Goal: Task Accomplishment & Management: Complete application form

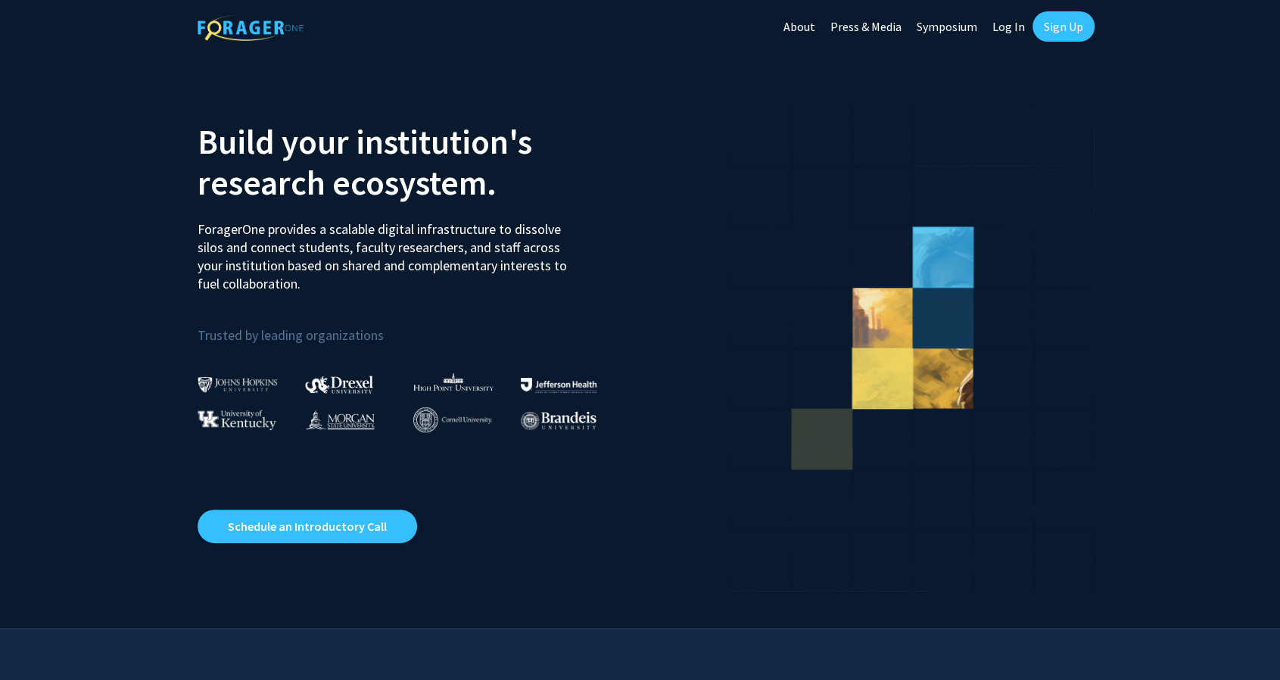
click at [1045, 28] on link "Sign Up" at bounding box center [1063, 26] width 62 height 30
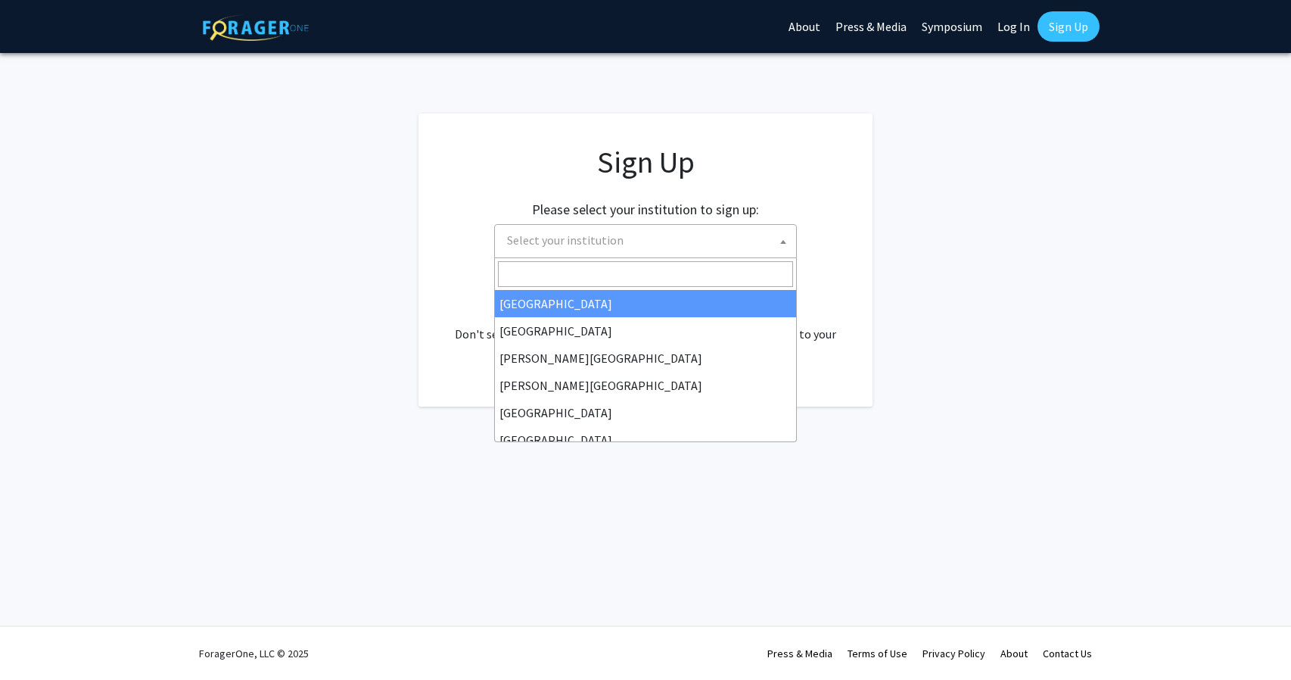
click at [579, 226] on span "Select your institution" at bounding box center [648, 240] width 295 height 31
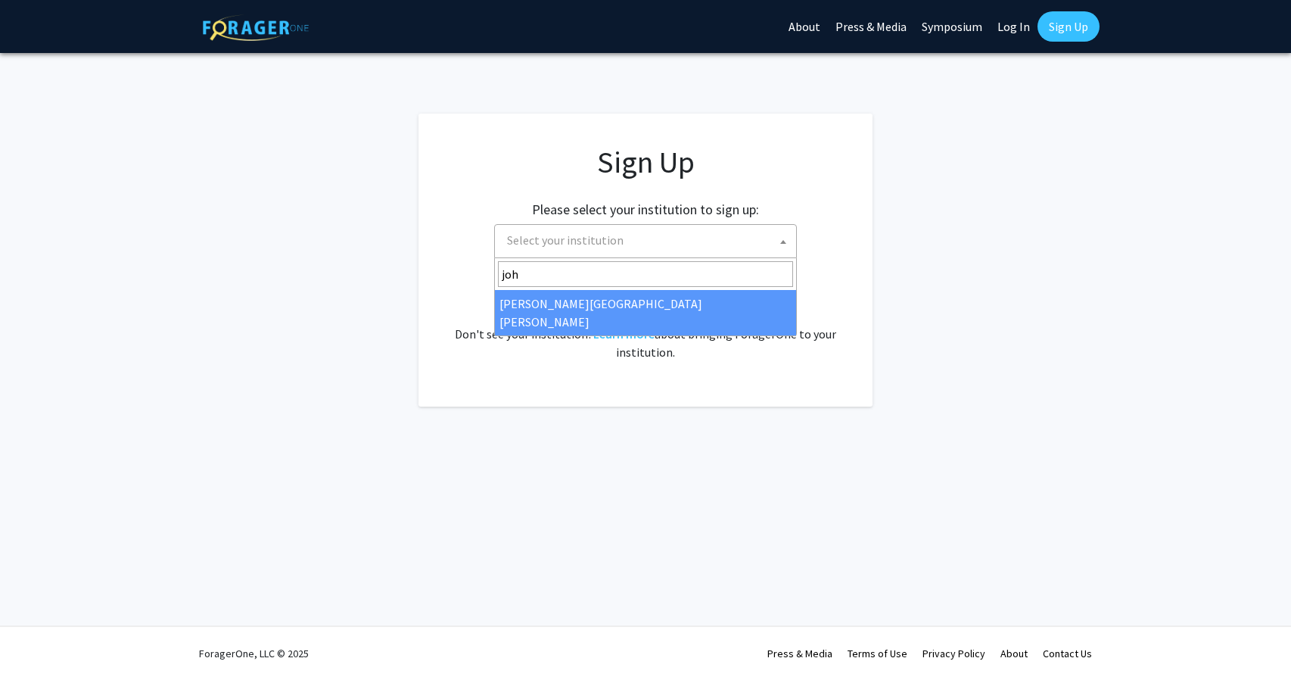
type input "joh"
select select "1"
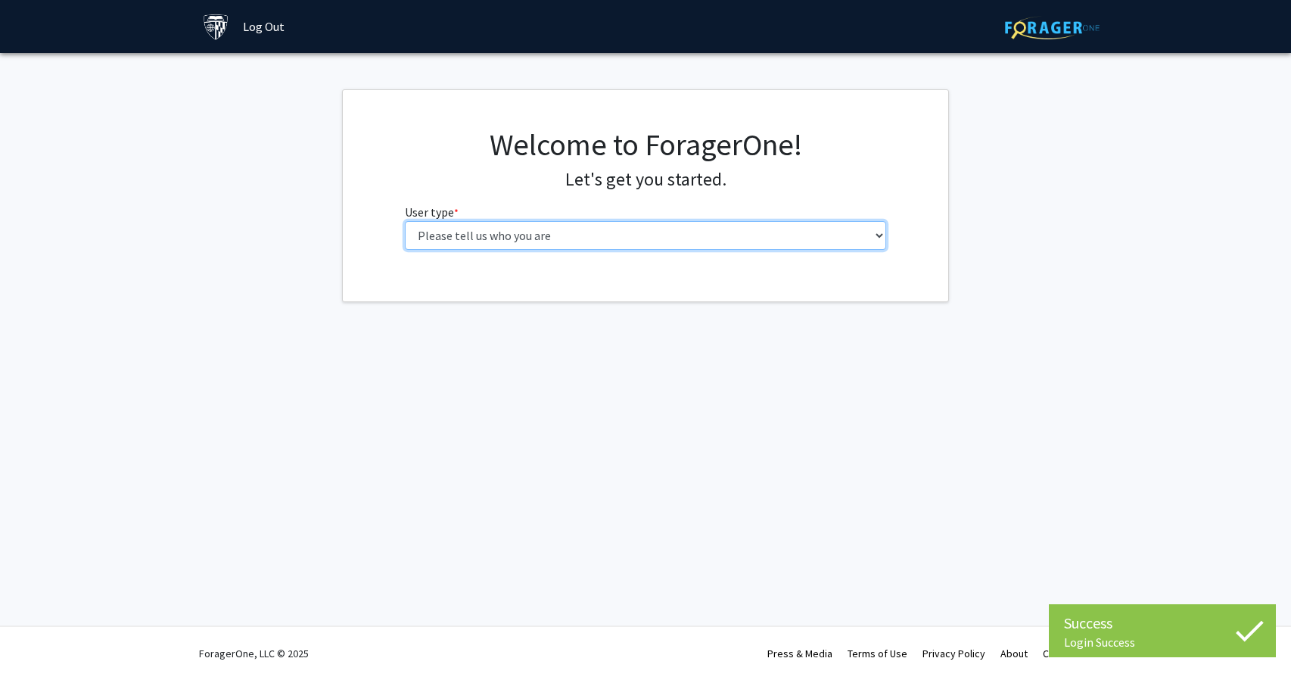
click at [643, 235] on select "Please tell us who you are Undergraduate Student Master's Student Doctoral Cand…" at bounding box center [646, 235] width 482 height 29
select select "1: undergrad"
click at [405, 221] on select "Please tell us who you are Undergraduate Student Master's Student Doctoral Cand…" at bounding box center [646, 235] width 482 height 29
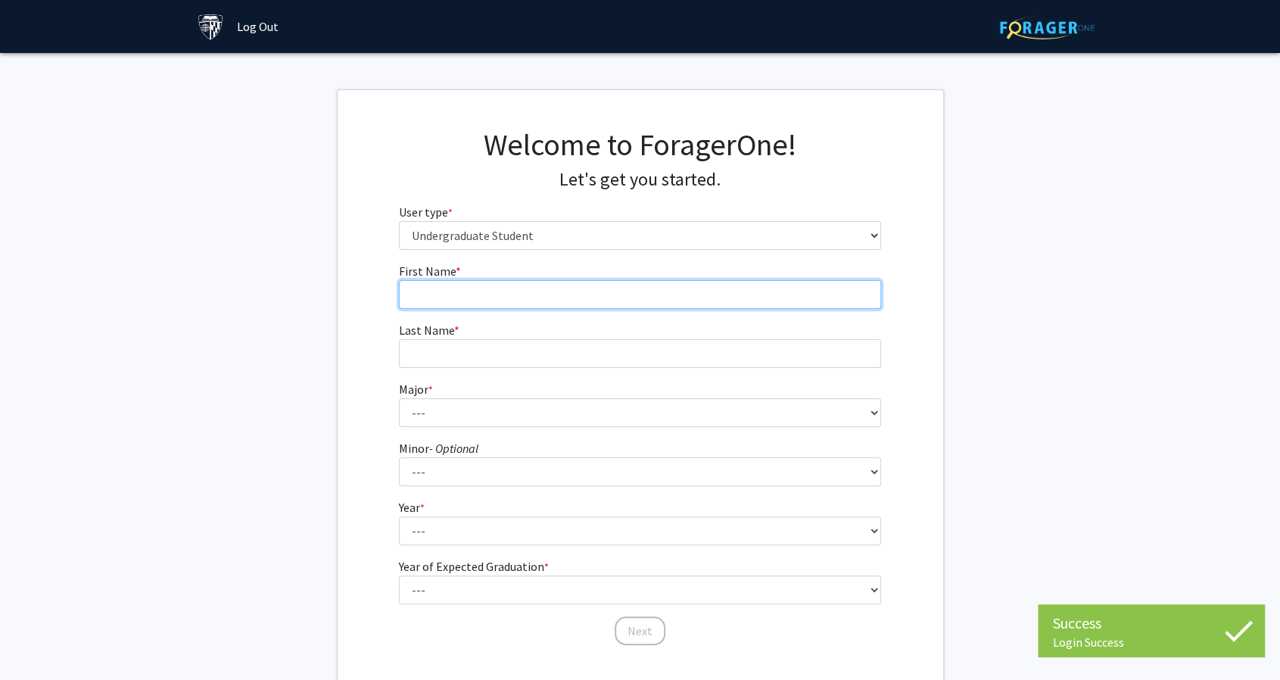
click at [622, 290] on input "First Name * required" at bounding box center [640, 294] width 482 height 29
type input "l"
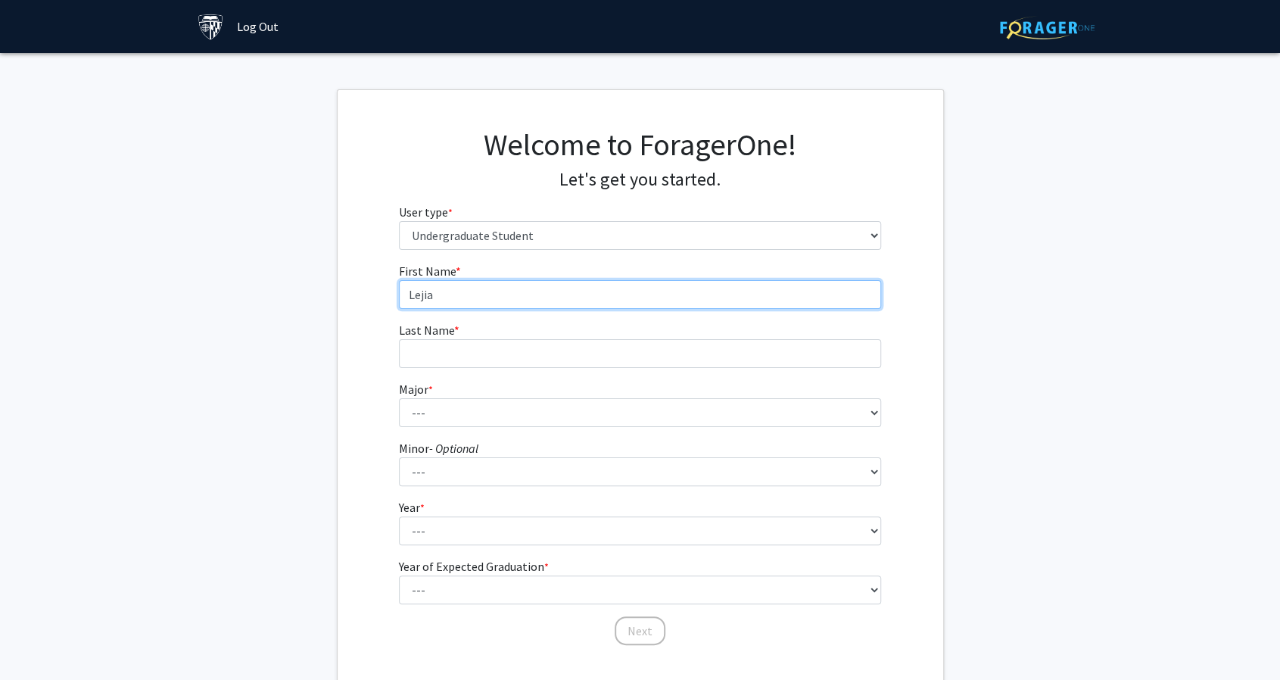
type input "Lejia"
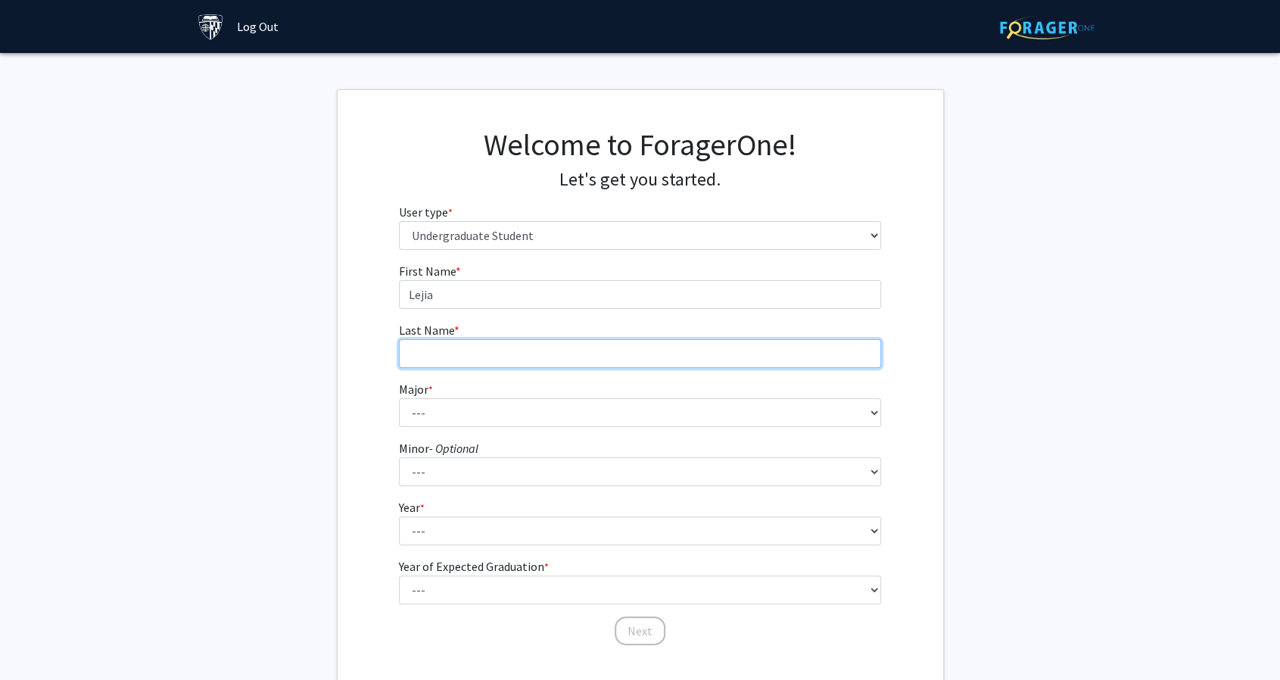
click at [584, 357] on input "Last Name * required" at bounding box center [640, 353] width 482 height 29
type input "Wang"
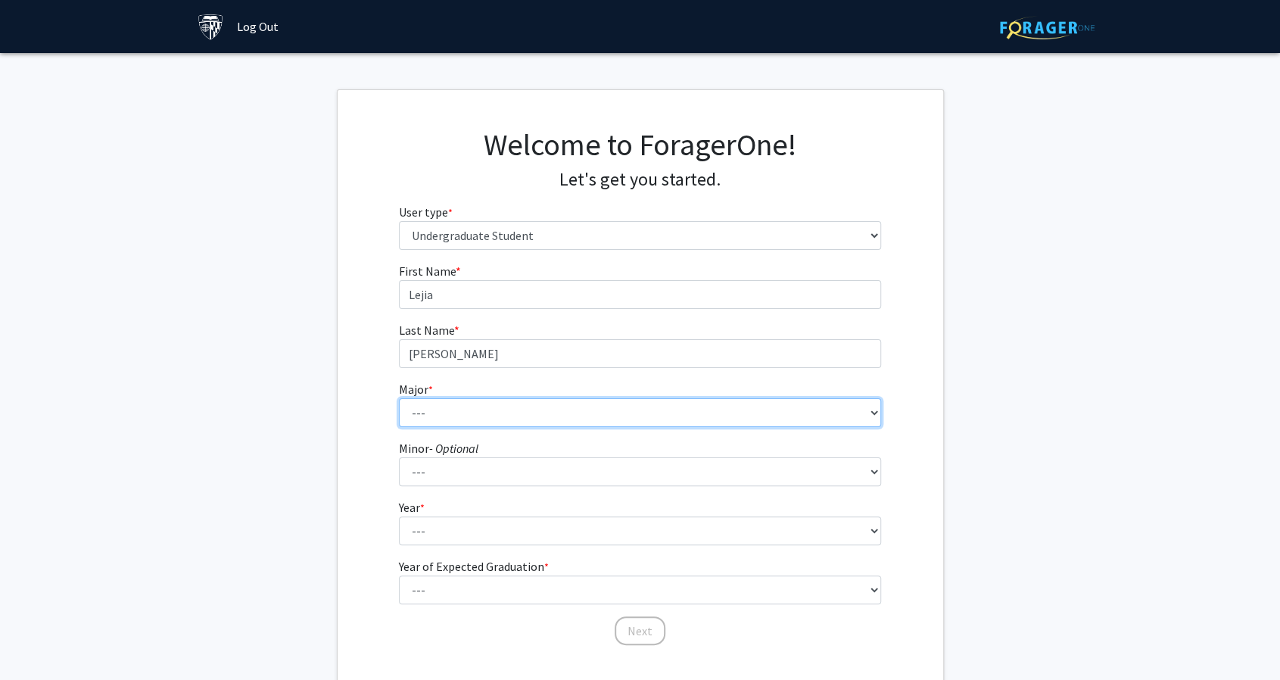
click at [537, 405] on select "--- Africana Studies Anthropology Applied Mathematics & Statistics Archaeology …" at bounding box center [640, 412] width 482 height 29
select select "7: 22"
click at [399, 398] on select "--- Africana Studies Anthropology Applied Mathematics & Statistics Archaeology …" at bounding box center [640, 412] width 482 height 29
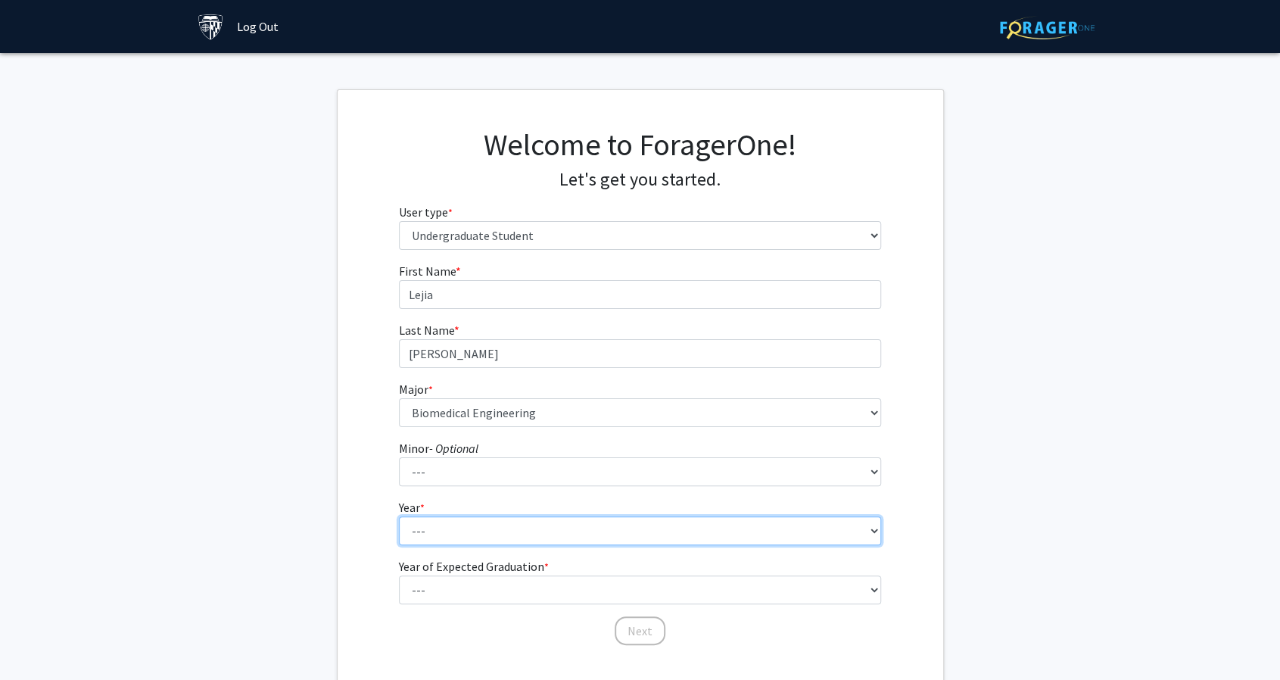
click at [424, 518] on select "--- First-year Sophomore Junior Senior Postbaccalaureate Certificate" at bounding box center [640, 530] width 482 height 29
select select "1: first-year"
click at [399, 516] on select "--- First-year Sophomore Junior Senior Postbaccalaureate Certificate" at bounding box center [640, 530] width 482 height 29
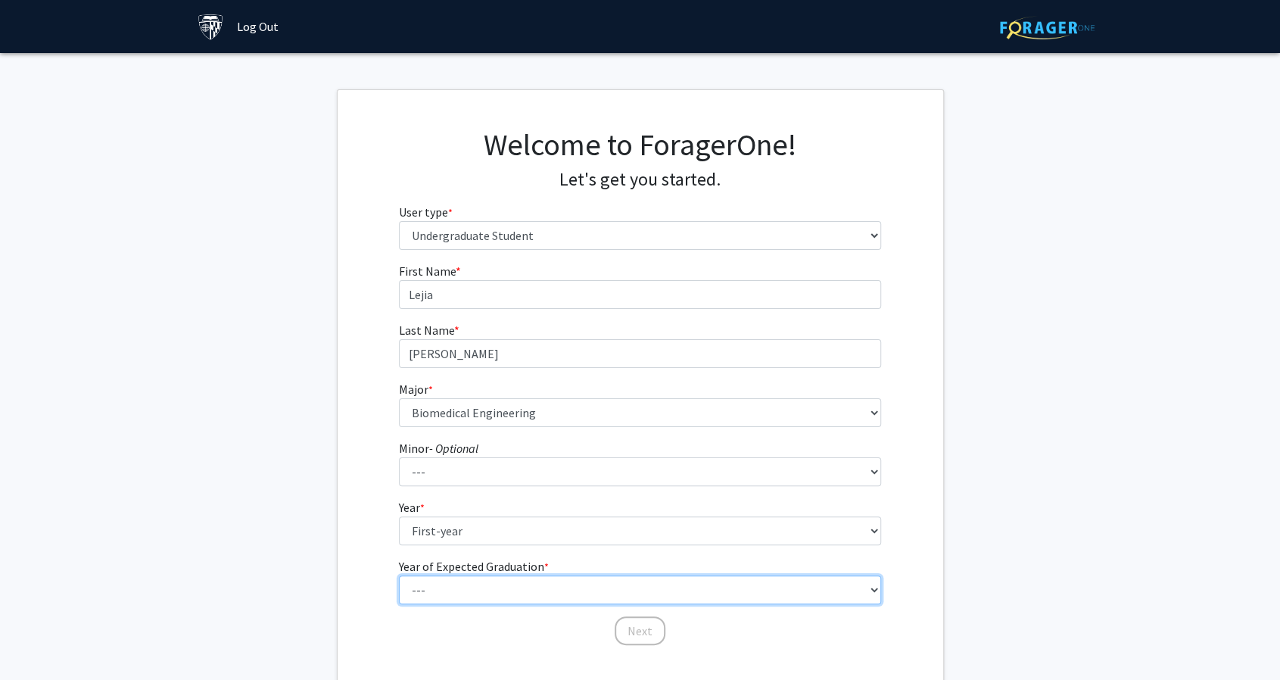
click at [436, 584] on select "--- 2025 2026 2027 2028 2029 2030 2031 2032 2033 2034" at bounding box center [640, 589] width 482 height 29
select select "5: 2029"
click at [399, 575] on select "--- 2025 2026 2027 2028 2029 2030 2031 2032 2033 2034" at bounding box center [640, 589] width 482 height 29
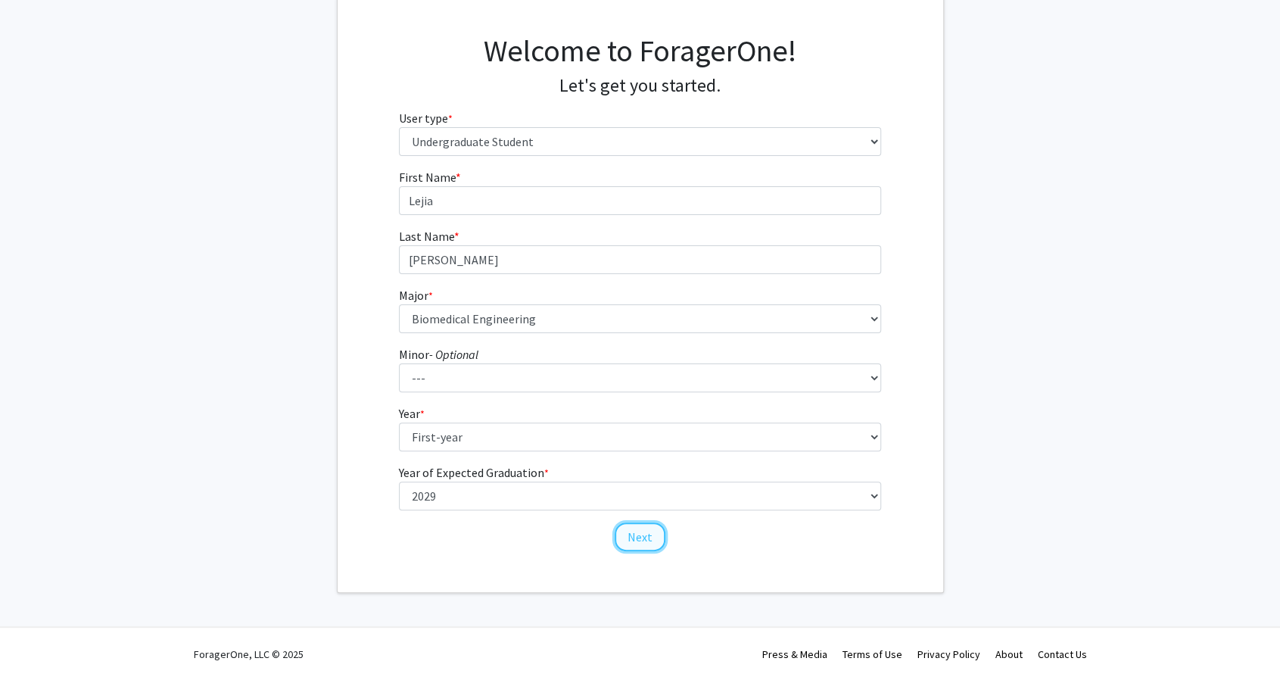
click at [633, 537] on button "Next" at bounding box center [640, 536] width 51 height 29
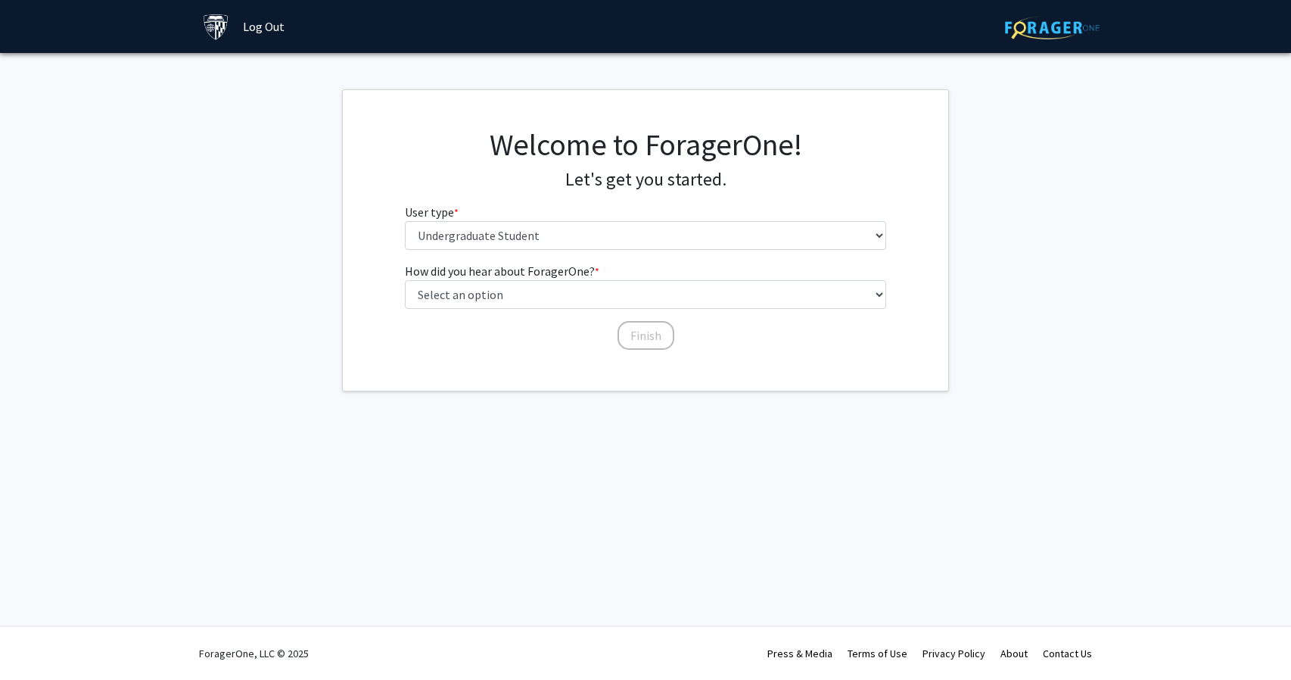
click at [540, 251] on div "Welcome to ForagerOne! Let's get you started. User type * required Please tell …" at bounding box center [646, 193] width 505 height 135
click at [537, 282] on select "Select an option Peer/student recommendation Faculty/staff recommendation Unive…" at bounding box center [646, 294] width 482 height 29
select select "2: faculty_recommendation"
click at [405, 280] on select "Select an option Peer/student recommendation Faculty/staff recommendation Unive…" at bounding box center [646, 294] width 482 height 29
click at [634, 337] on button "Finish" at bounding box center [646, 335] width 57 height 29
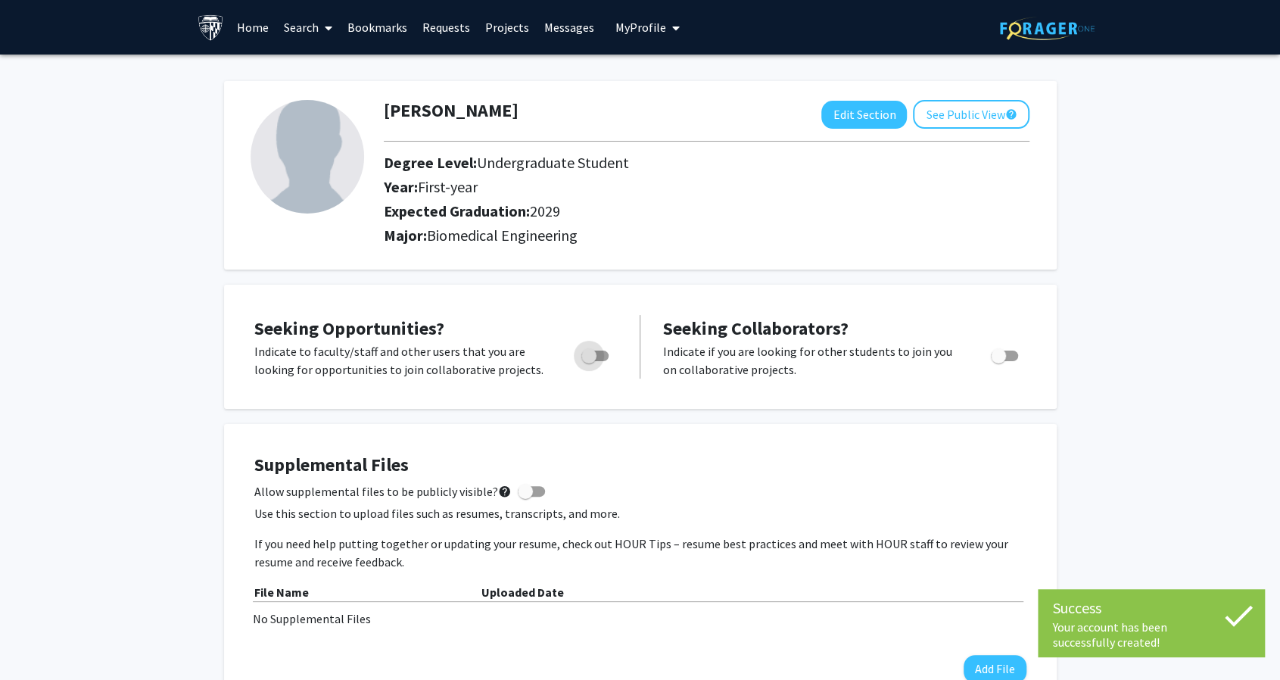
click at [600, 351] on span "Toggle" at bounding box center [594, 355] width 27 height 11
click at [589, 361] on input "Are you actively seeking opportunities?" at bounding box center [588, 361] width 1 height 1
checkbox input "true"
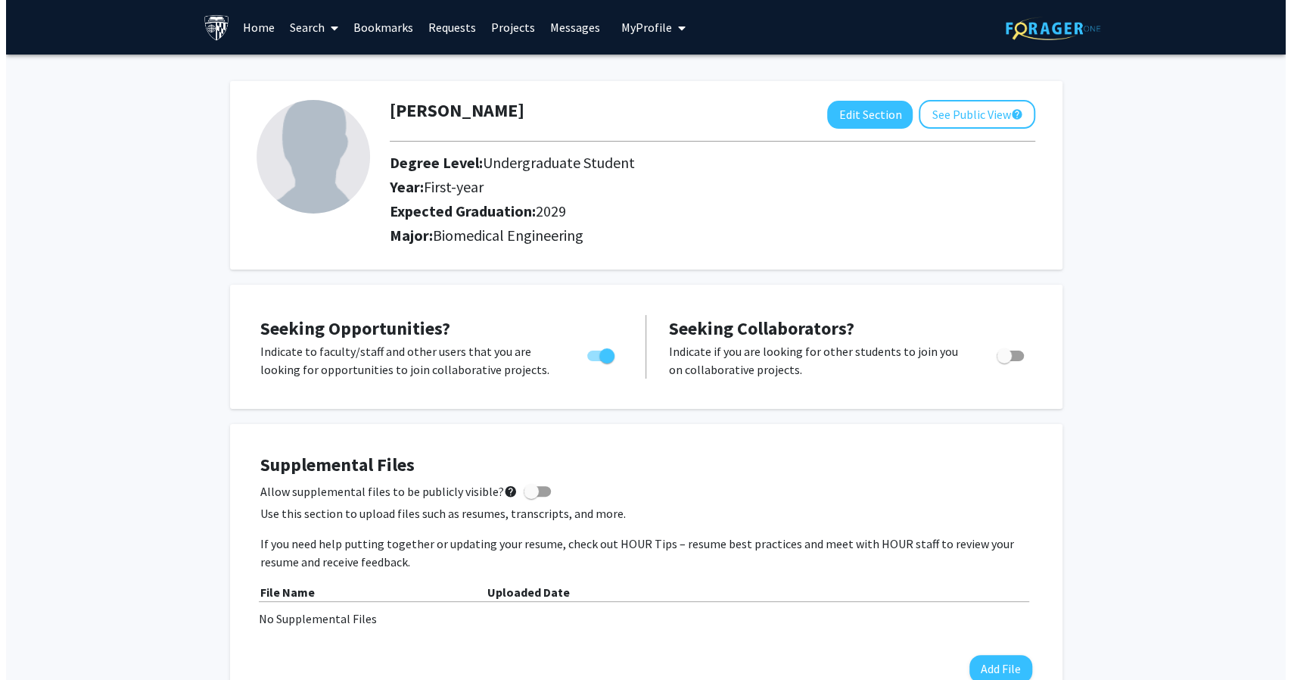
scroll to position [111, 0]
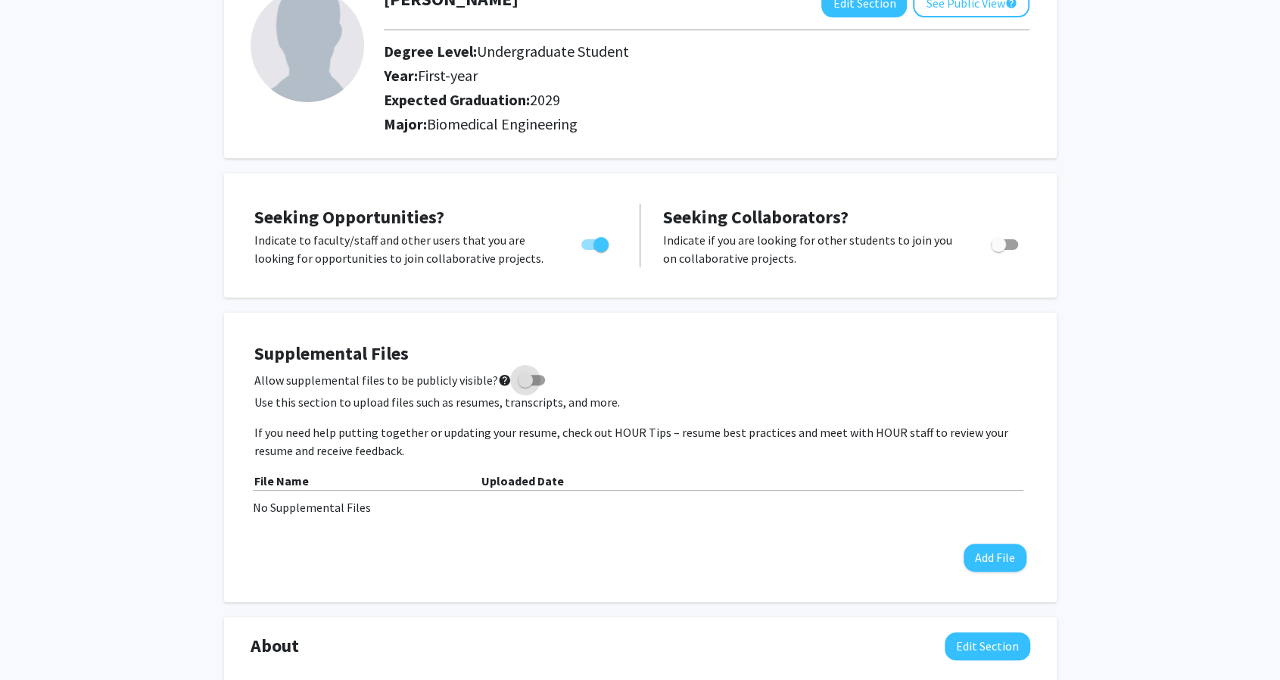
click at [525, 379] on span at bounding box center [525, 379] width 15 height 15
click at [525, 385] on input "Allow supplemental files to be publicly visible? help" at bounding box center [525, 385] width 1 height 1
checkbox input "true"
click at [986, 553] on button "Add File" at bounding box center [995, 557] width 63 height 28
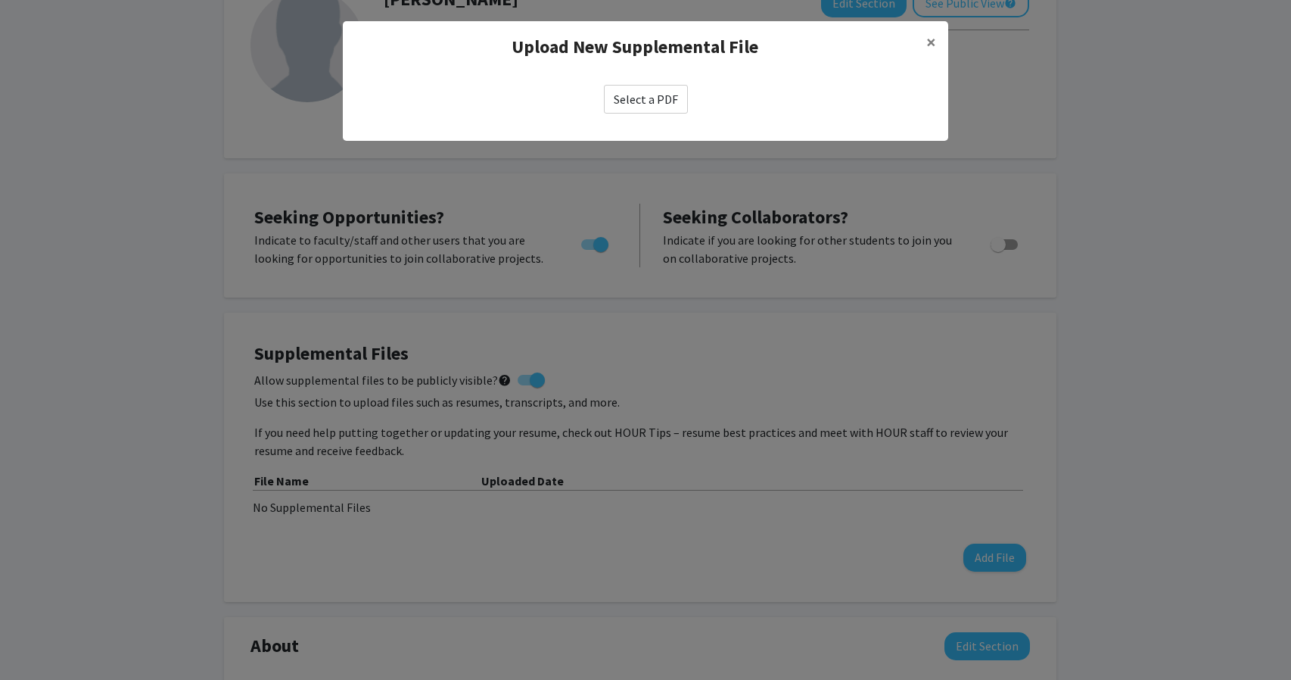
drag, startPoint x: 620, startPoint y: 83, endPoint x: 626, endPoint y: 99, distance: 17.0
click at [626, 99] on div "Select a PDF" at bounding box center [646, 99] width 606 height 53
click at [626, 99] on label "Select a PDF" at bounding box center [646, 99] width 84 height 29
click at [0, 0] on input "Select a PDF" at bounding box center [0, 0] width 0 height 0
click at [664, 87] on label "Select a PDF" at bounding box center [646, 99] width 84 height 29
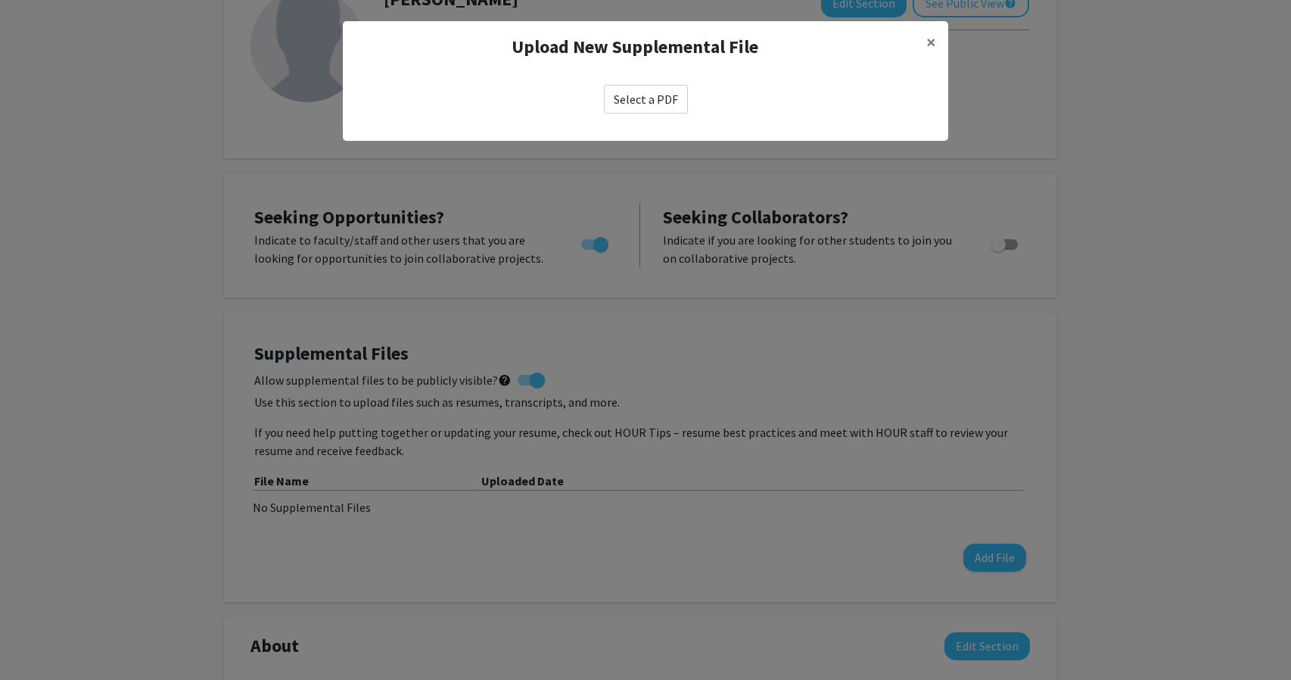
click at [0, 0] on input "Select a PDF" at bounding box center [0, 0] width 0 height 0
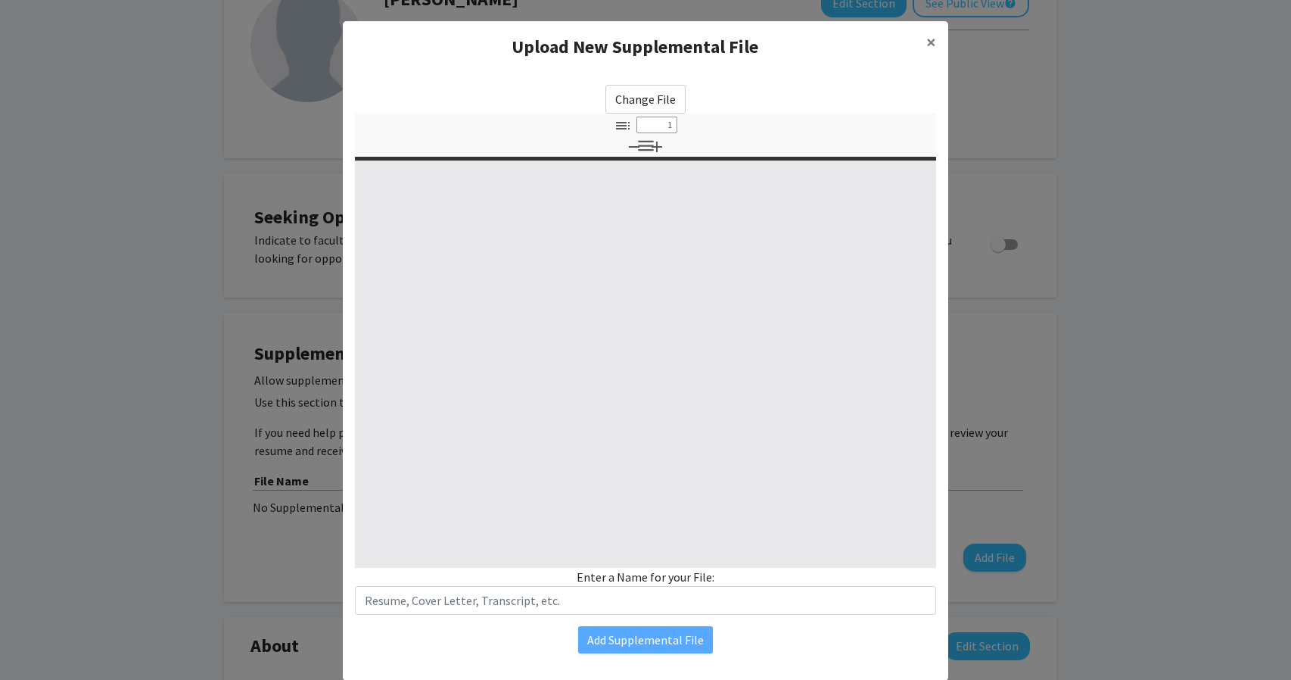
select select "custom"
type input "0"
select select "custom"
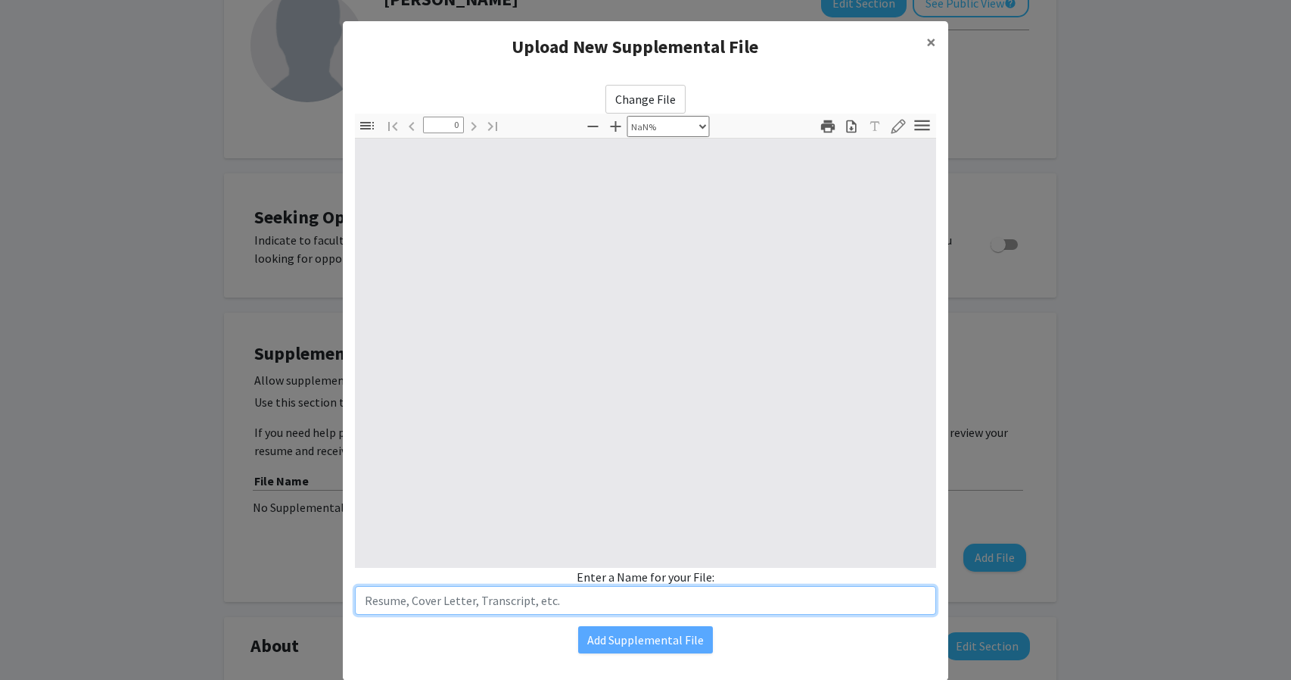
click at [475, 590] on input "text" at bounding box center [645, 600] width 581 height 29
type input "1"
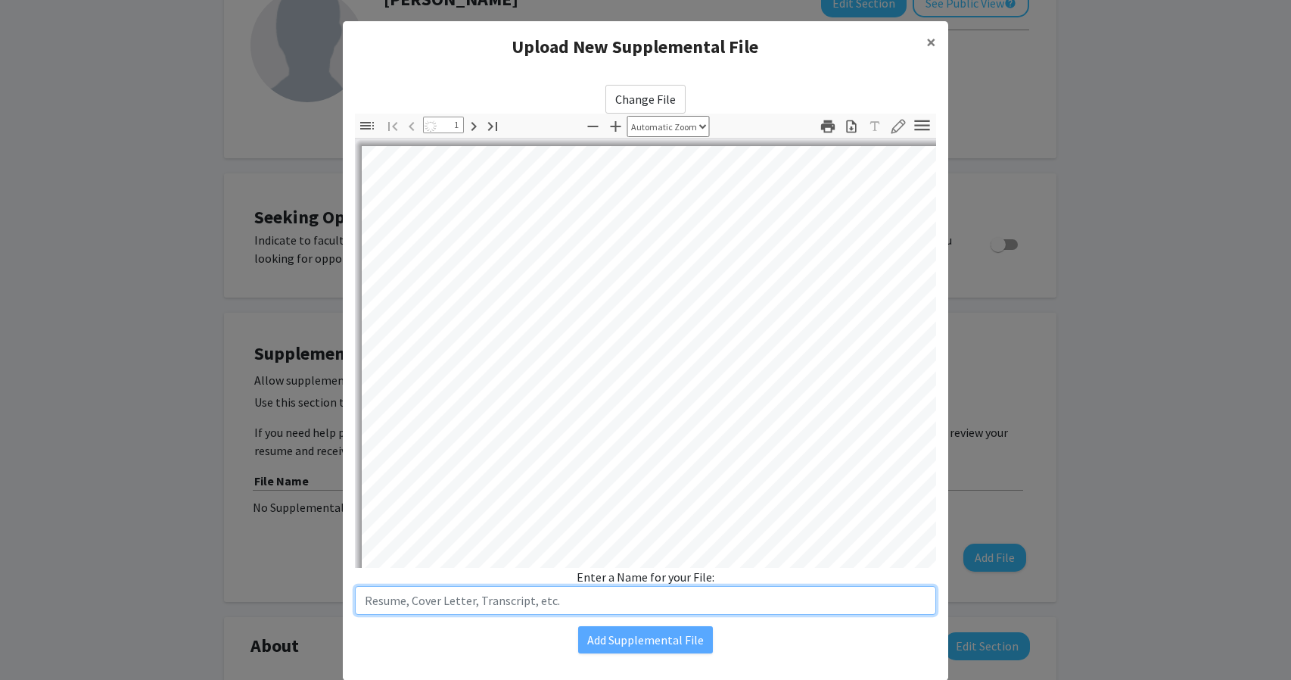
select select "auto"
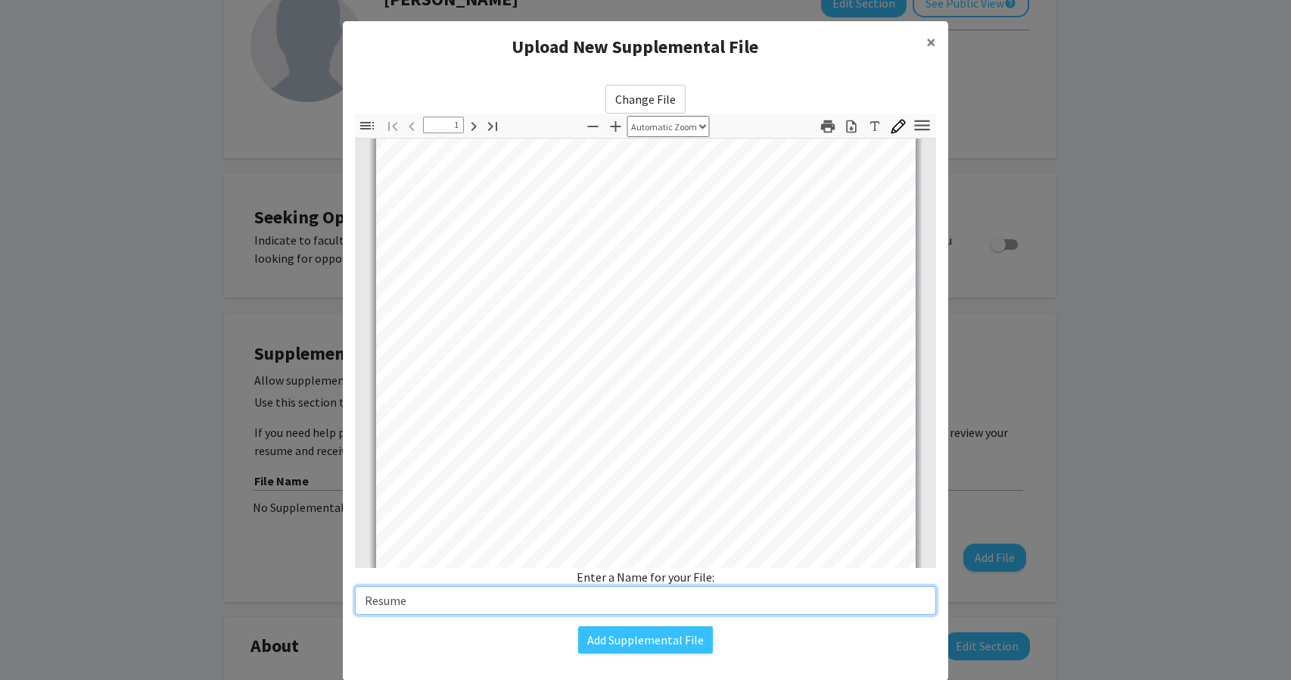
scroll to position [88, 0]
type input "Resume"
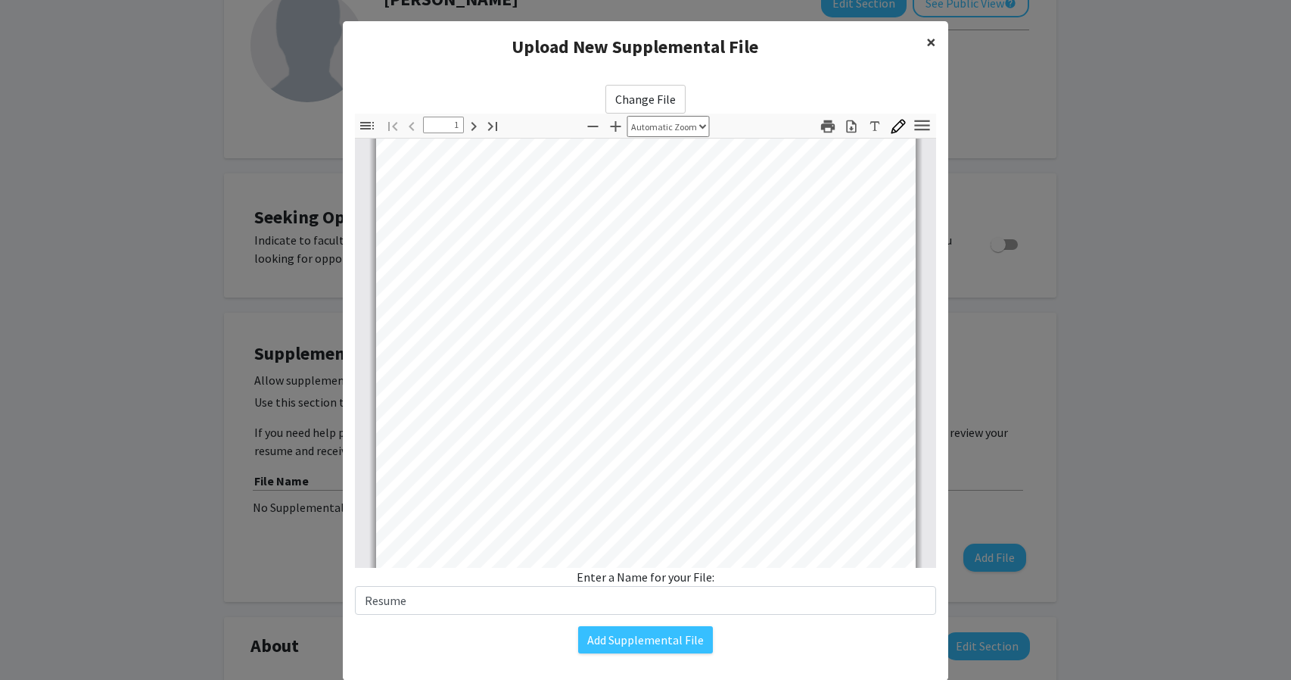
click at [927, 46] on span "×" at bounding box center [932, 41] width 10 height 23
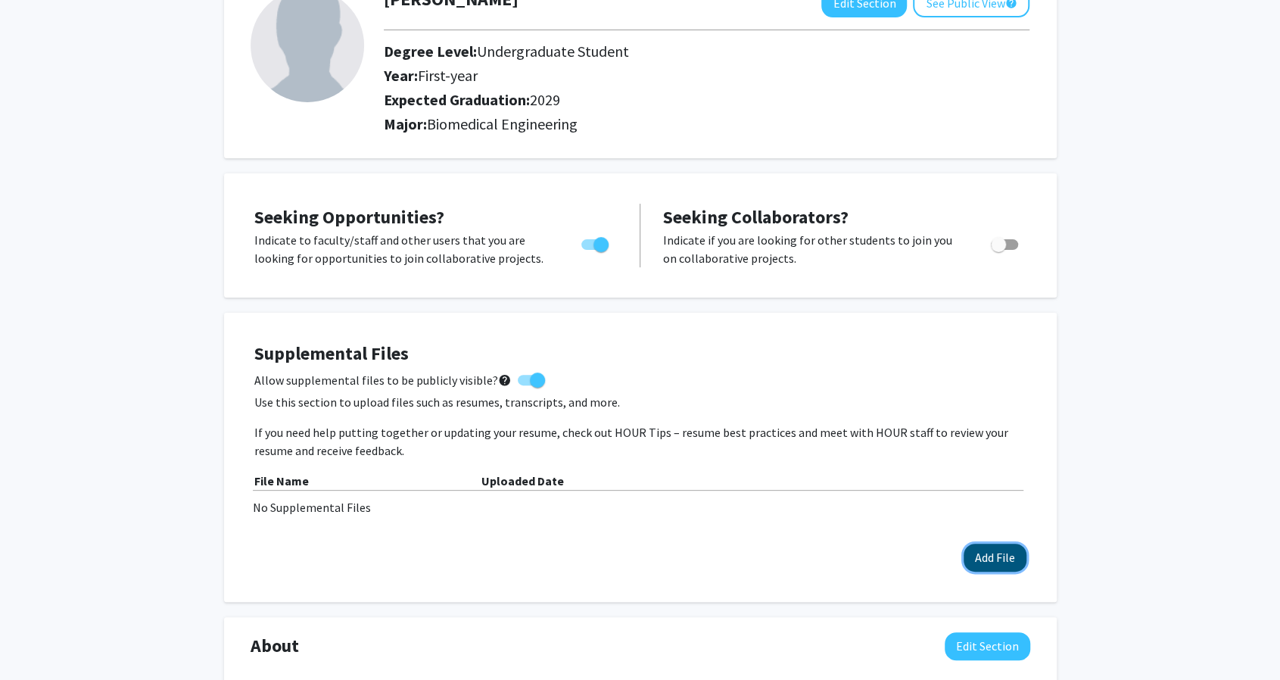
click at [1007, 556] on button "Add File" at bounding box center [995, 557] width 63 height 28
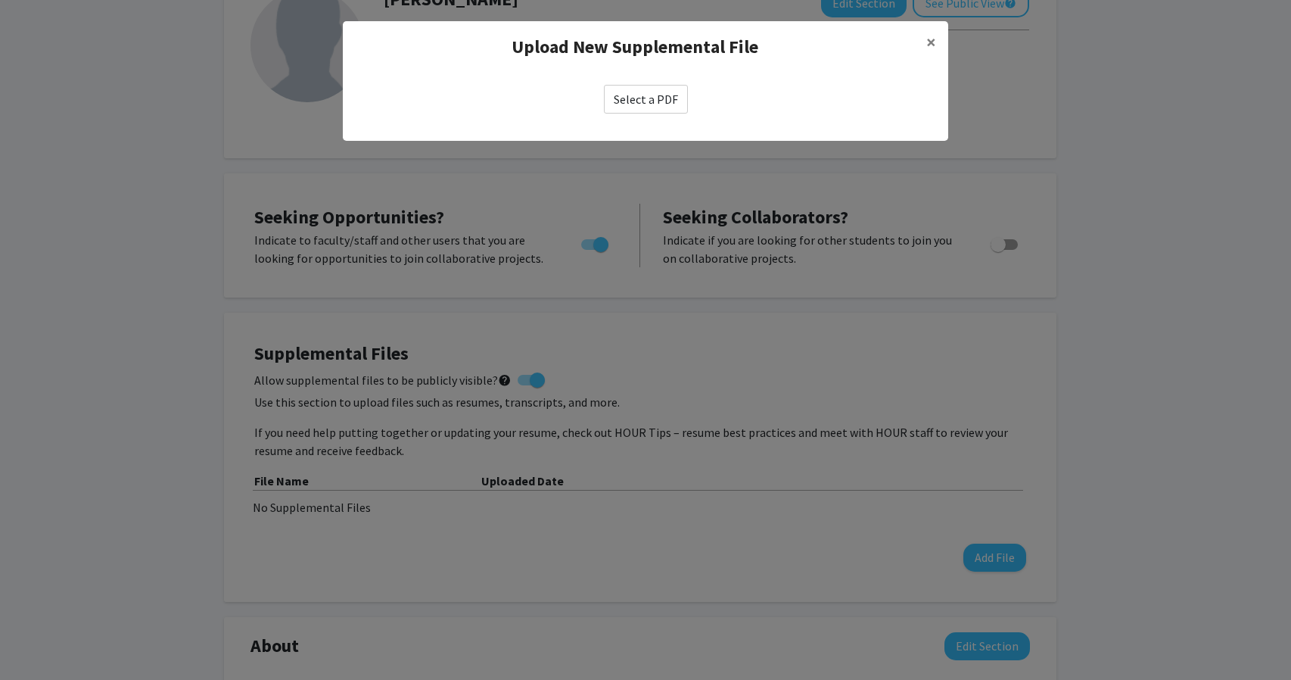
click at [637, 96] on label "Select a PDF" at bounding box center [646, 99] width 84 height 29
click at [0, 0] on input "Select a PDF" at bounding box center [0, 0] width 0 height 0
select select "custom"
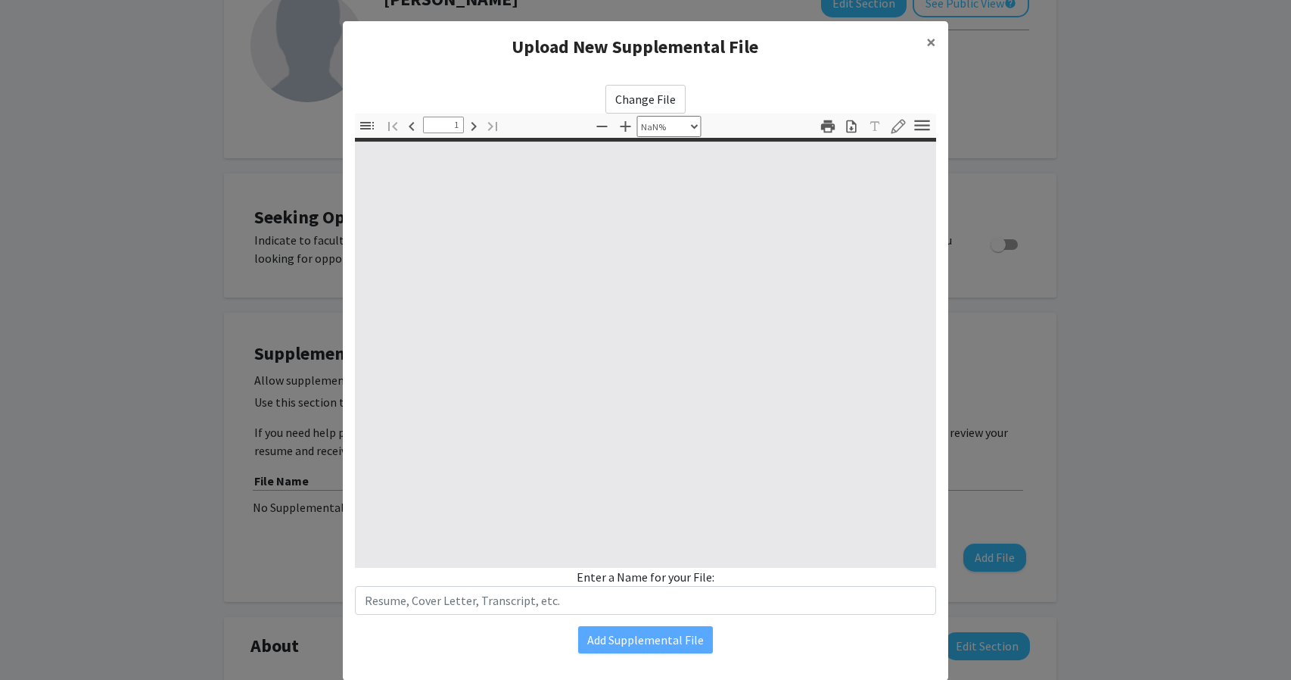
scroll to position [36, 0]
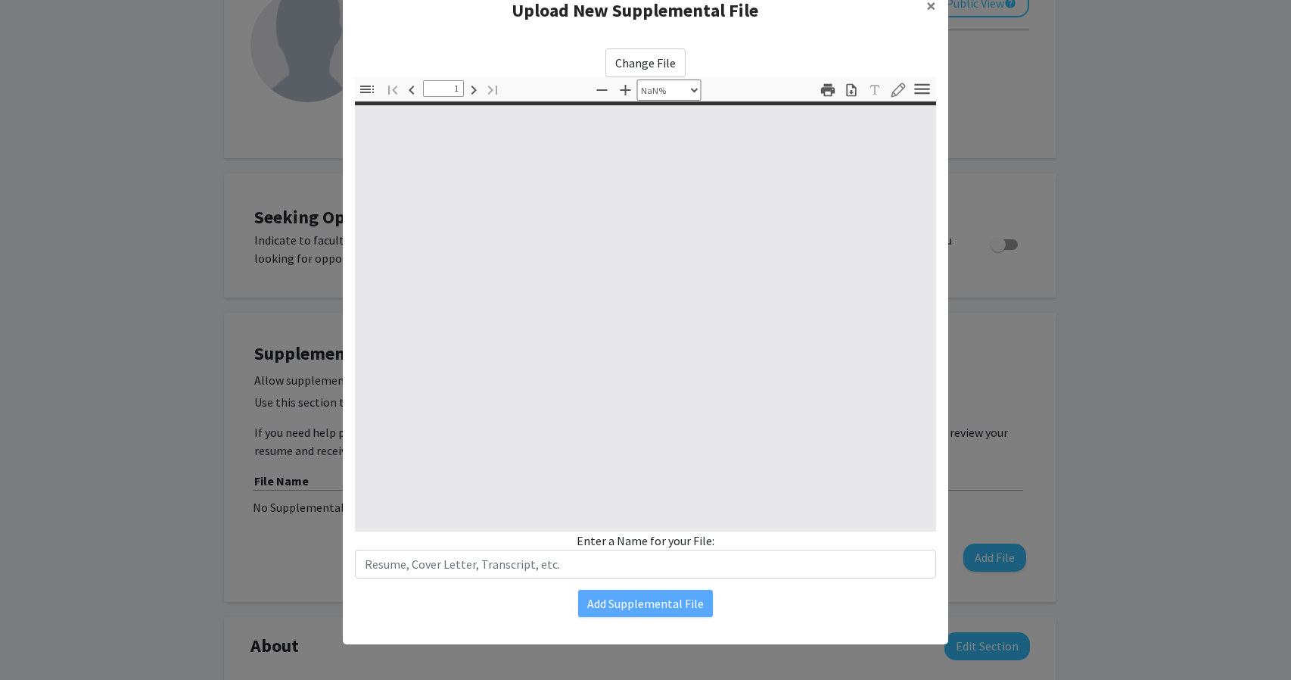
type input "0"
select select "custom"
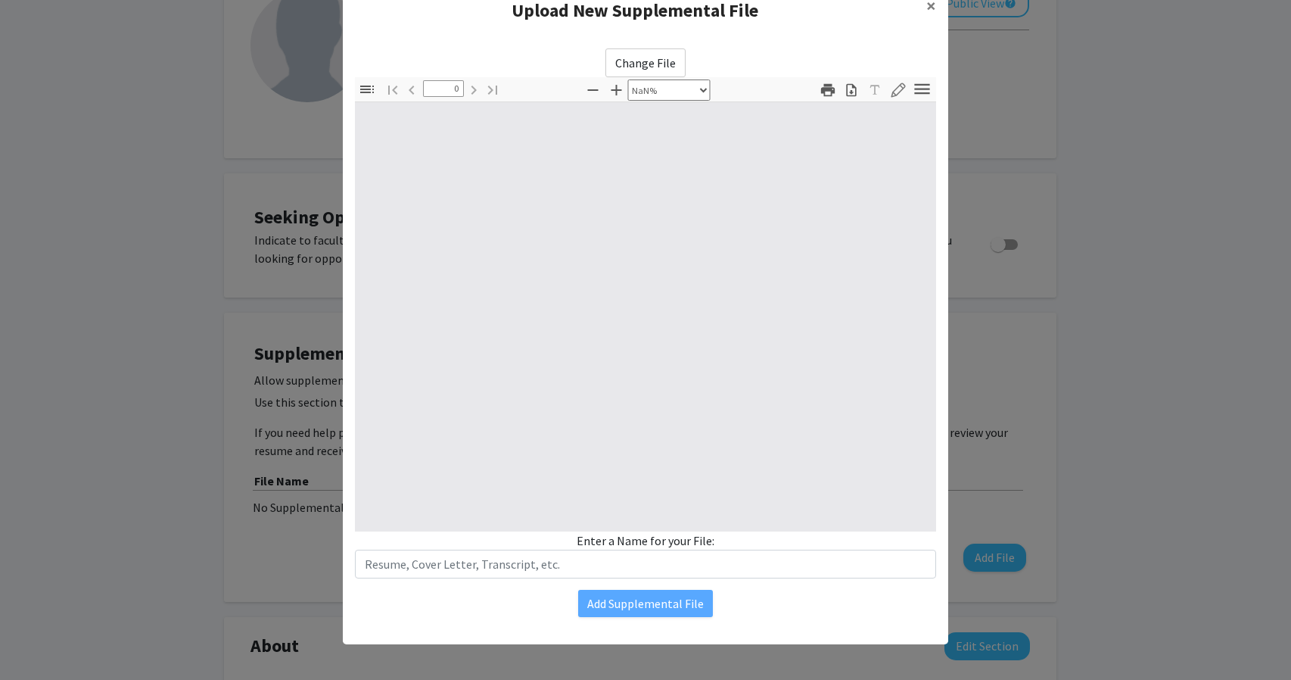
type input "1"
select select "auto"
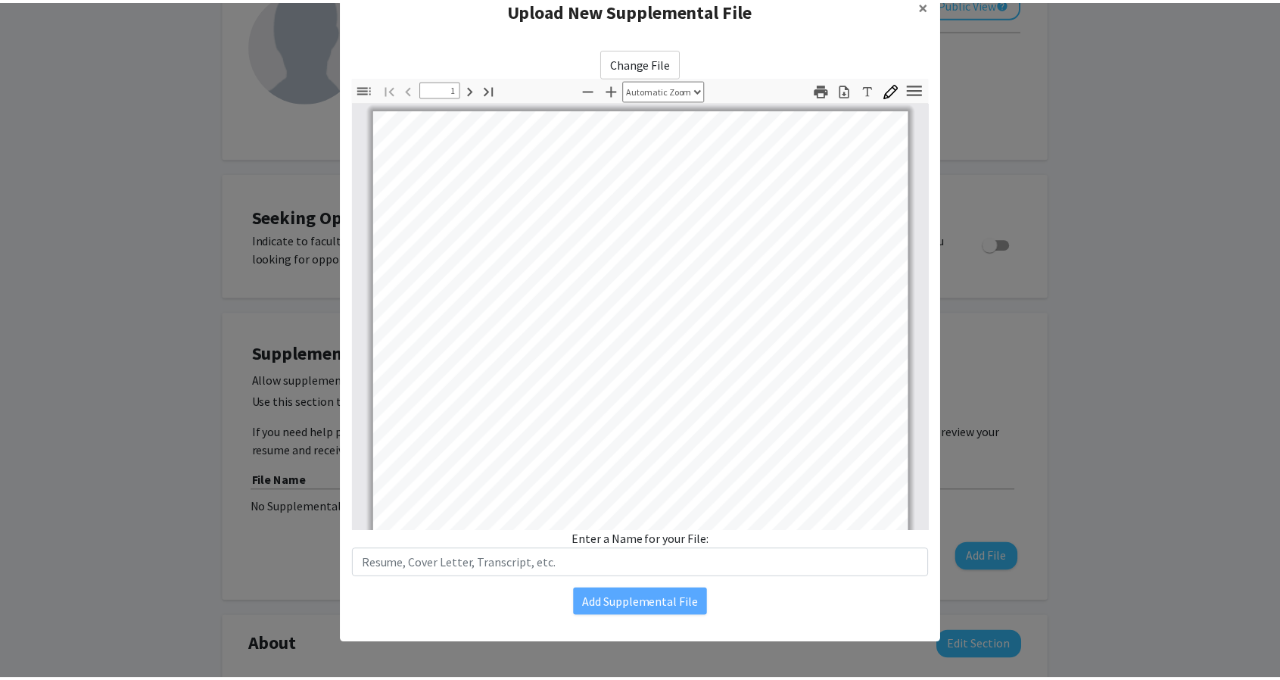
scroll to position [0, 0]
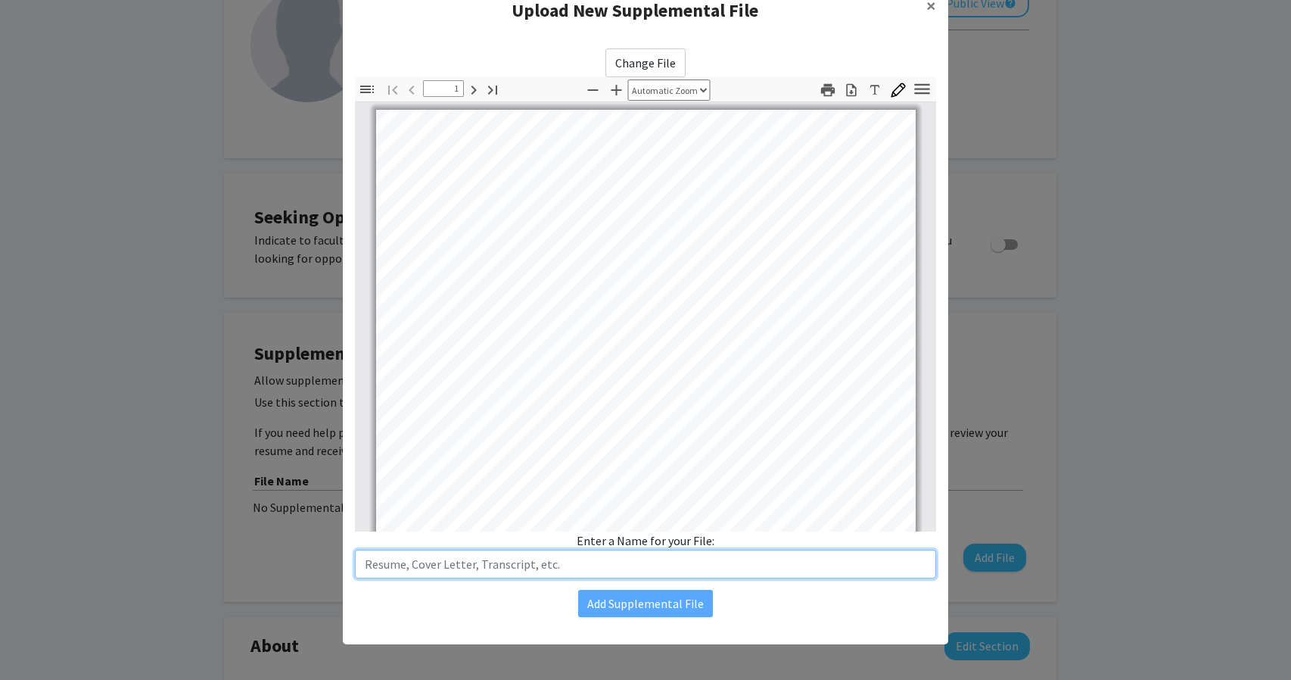
click at [562, 570] on input "text" at bounding box center [645, 564] width 581 height 29
type input "Resume"
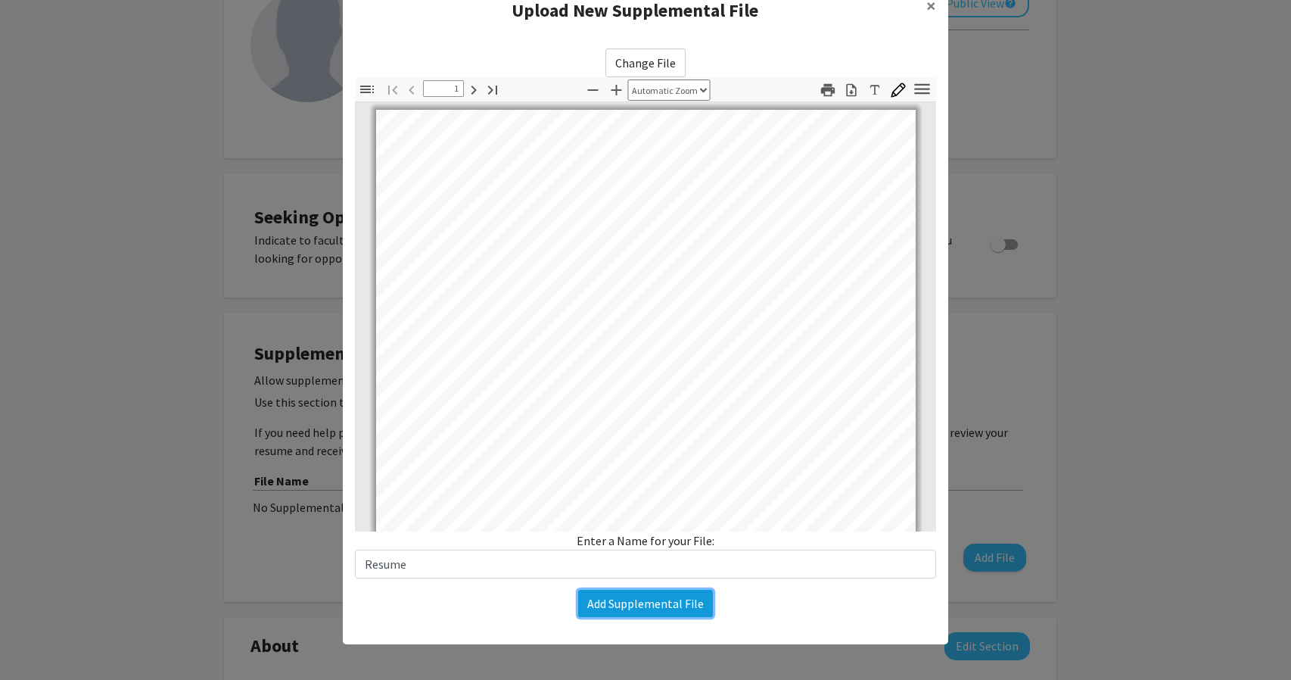
click at [643, 595] on button "Add Supplemental File" at bounding box center [645, 603] width 135 height 27
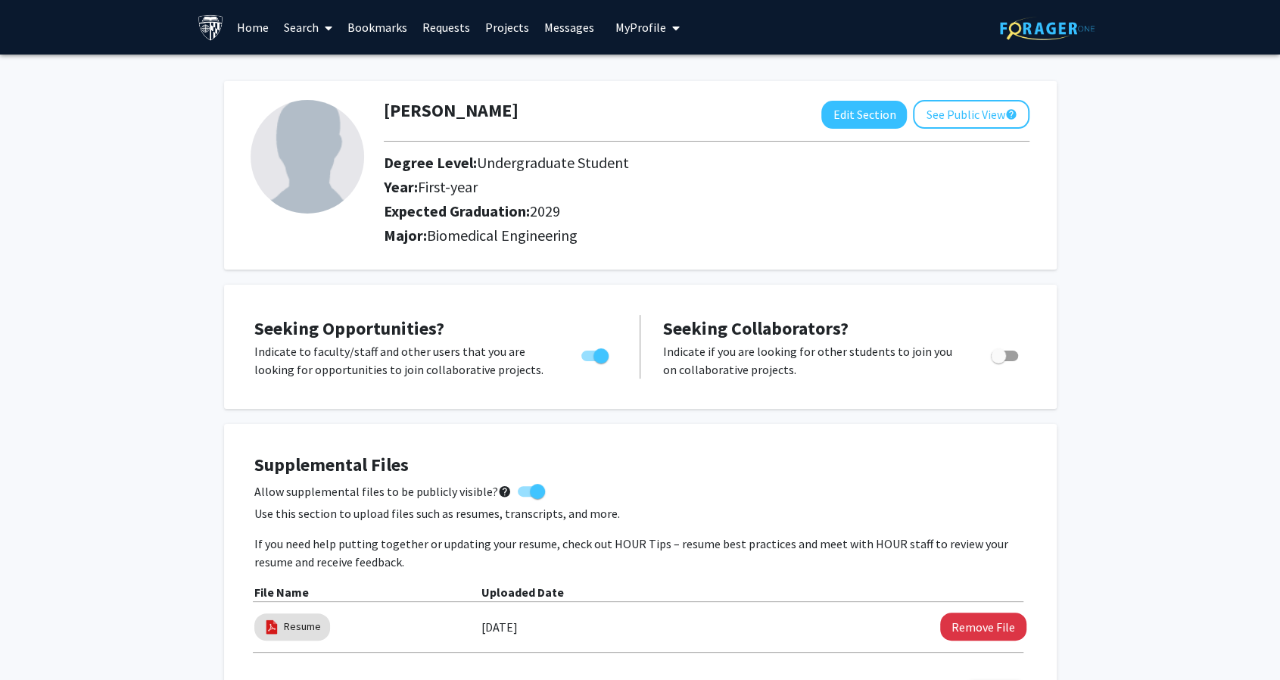
click at [325, 10] on span at bounding box center [326, 28] width 14 height 53
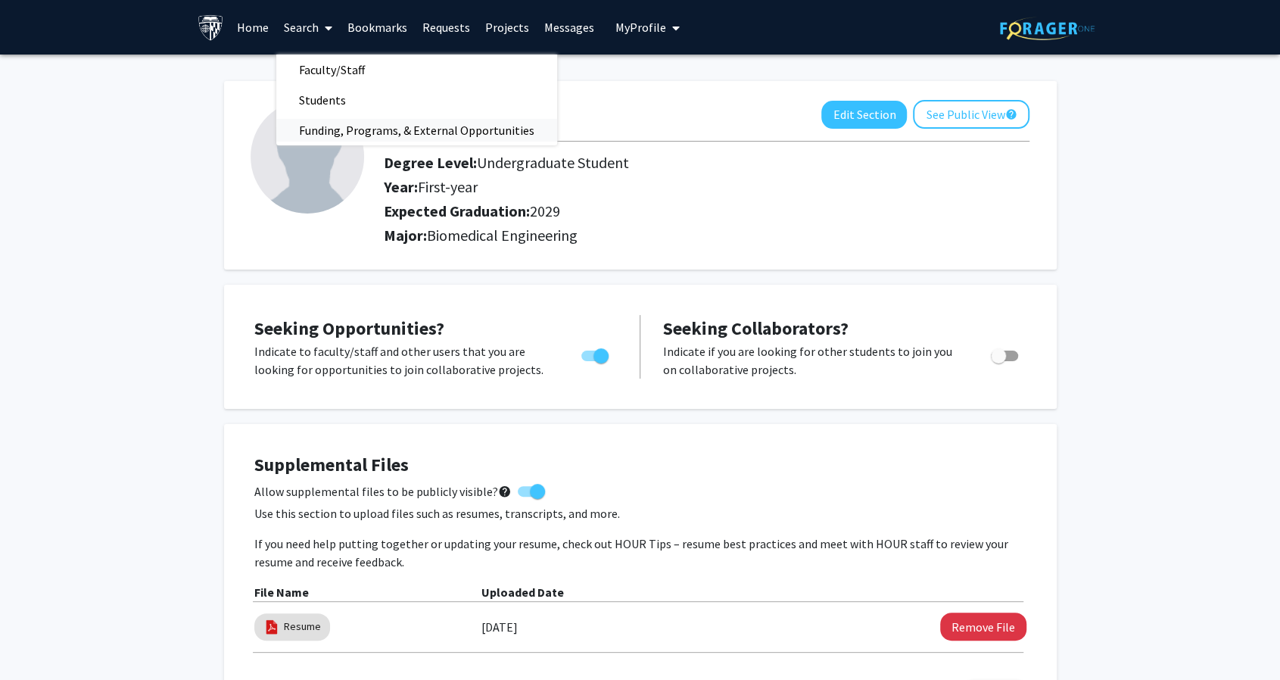
click at [351, 139] on span "Funding, Programs, & External Opportunities" at bounding box center [416, 130] width 281 height 30
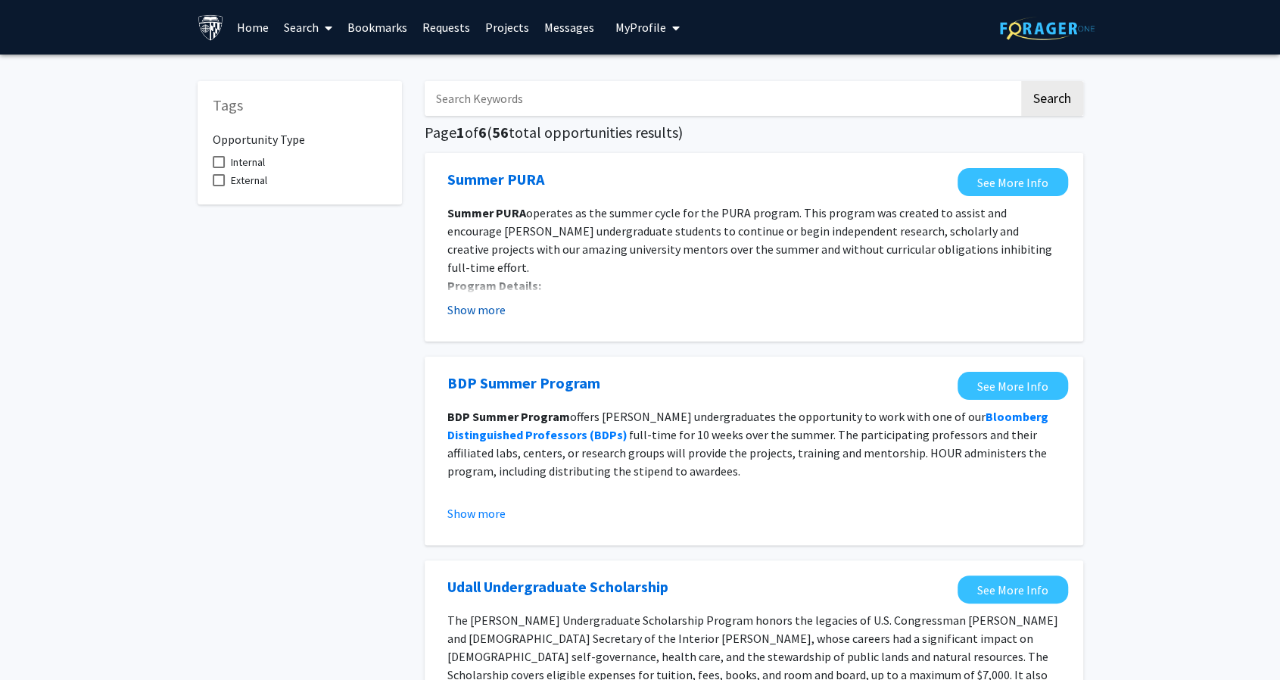
click at [491, 313] on button "Show more" at bounding box center [476, 310] width 58 height 18
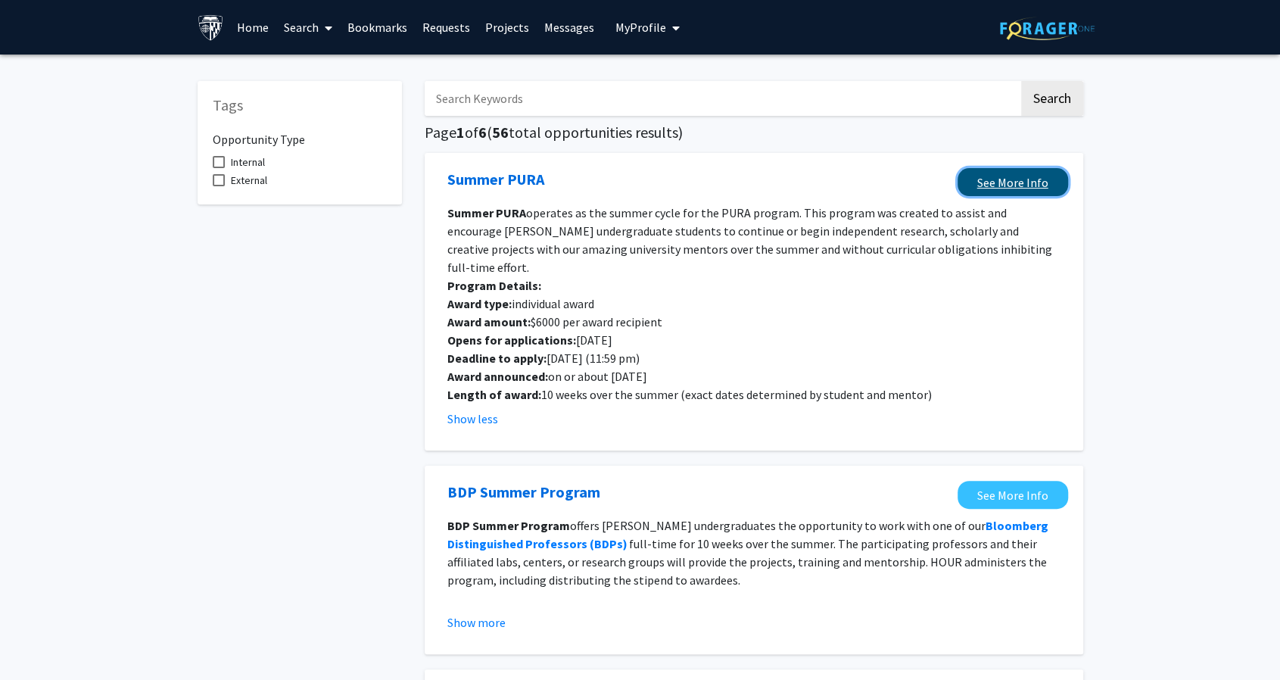
click at [975, 187] on link "See More Info" at bounding box center [1013, 182] width 111 height 28
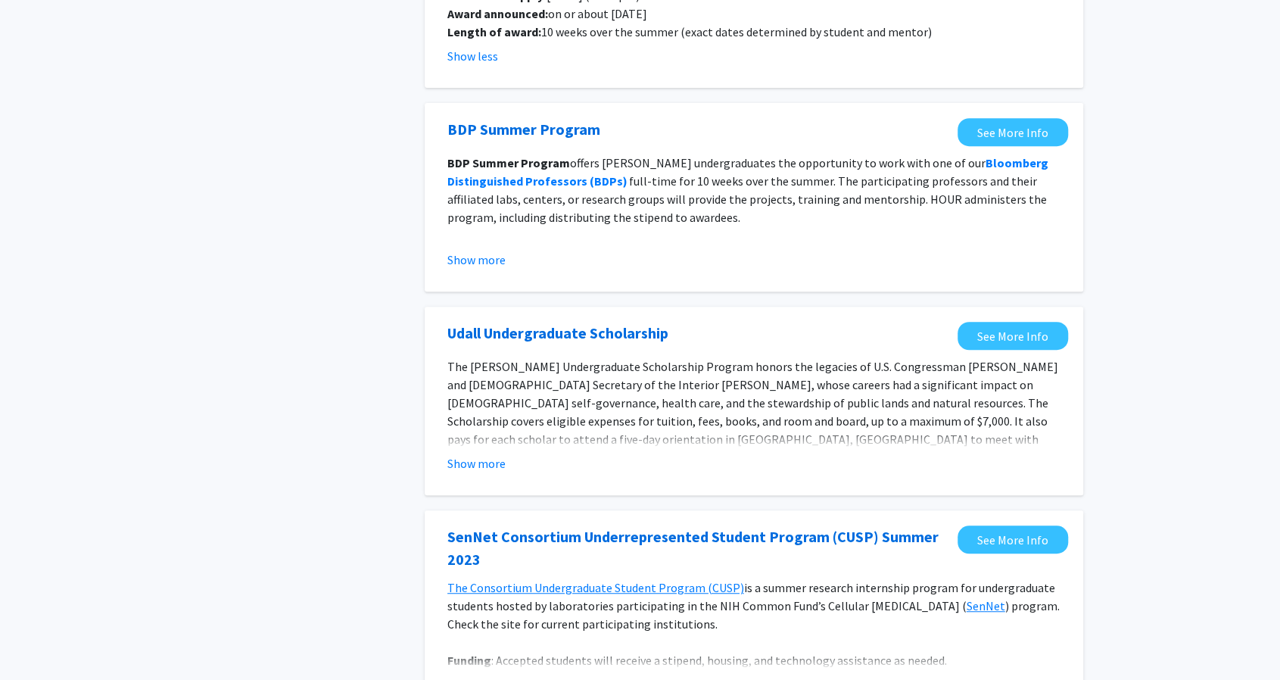
scroll to position [363, 0]
click at [478, 453] on button "Show more" at bounding box center [476, 462] width 58 height 18
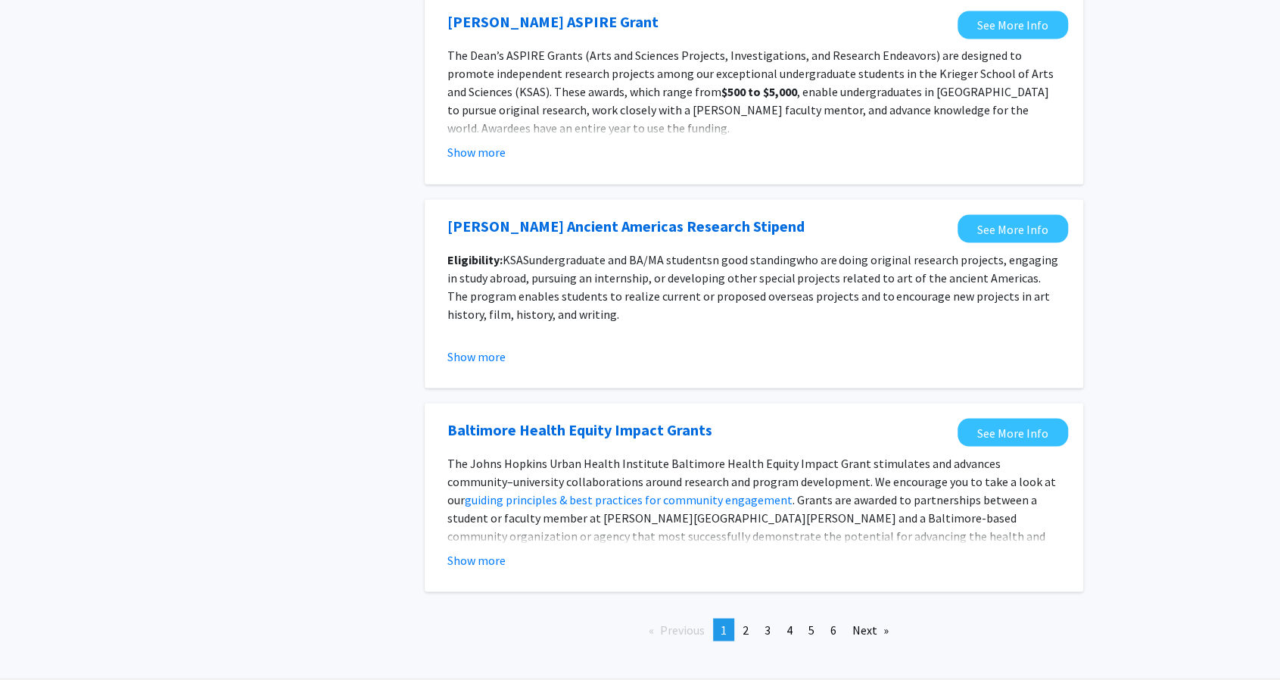
scroll to position [1758, 0]
click at [745, 621] on span "2" at bounding box center [746, 628] width 6 height 15
